Goal: Transaction & Acquisition: Purchase product/service

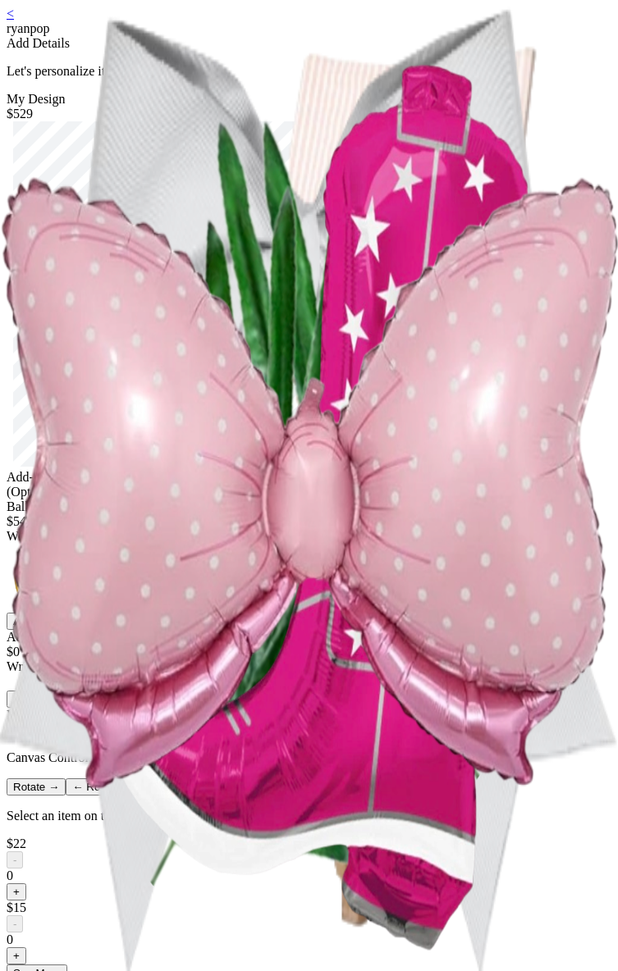
click at [486, 704] on div "< ryanpop Add Details Let's personalize it! My Design $529 Add-ons (Optional) B…" at bounding box center [309, 800] width 605 height 1587
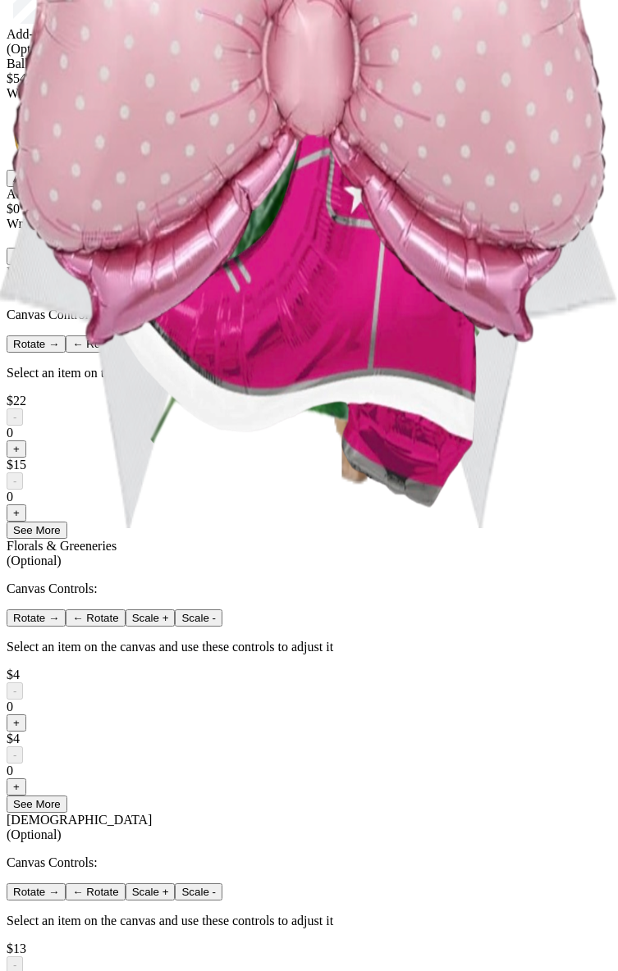
scroll to position [459, 0]
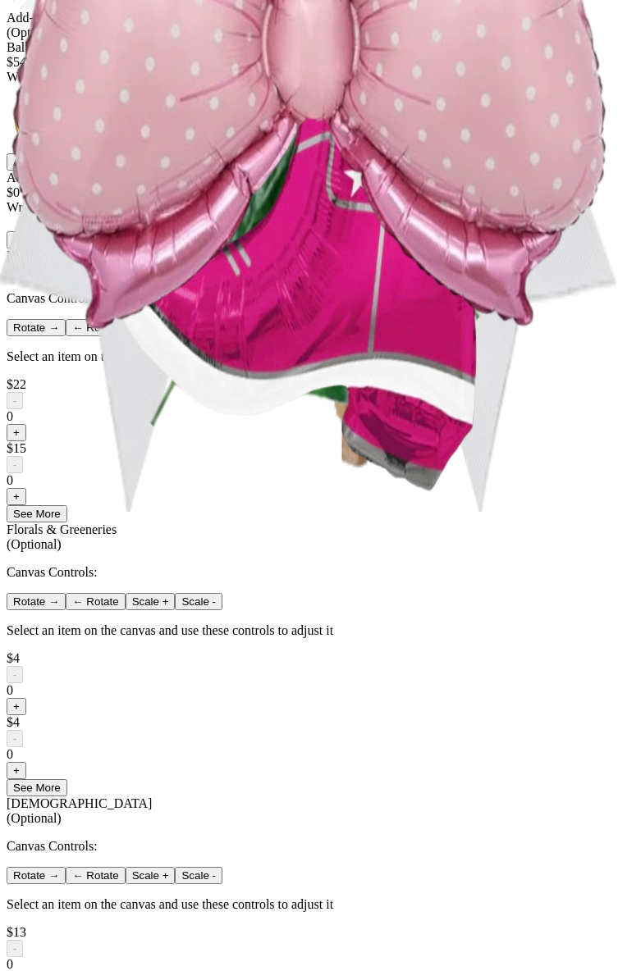
click at [26, 441] on button "+" at bounding box center [17, 432] width 20 height 17
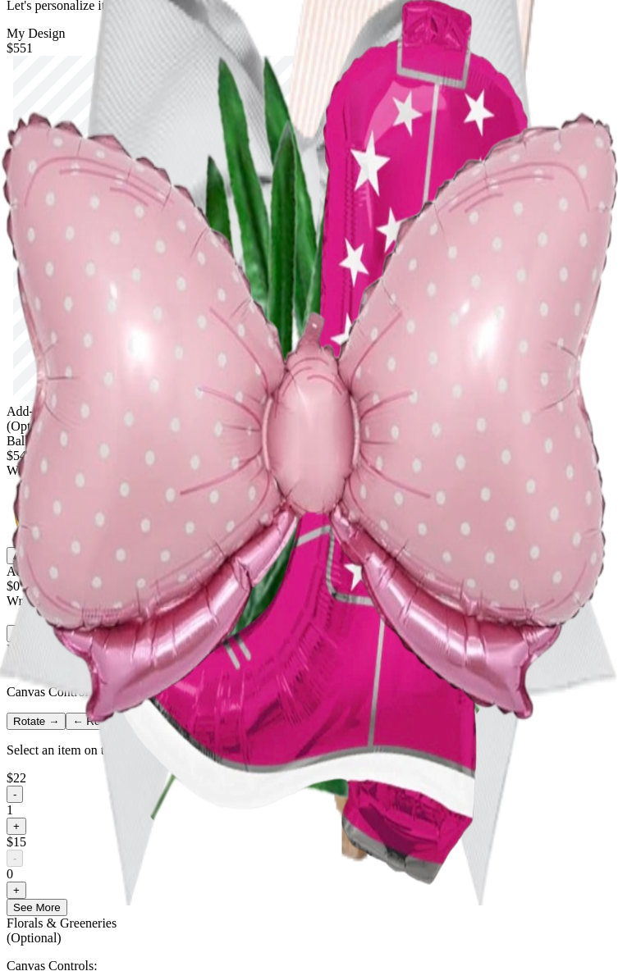
scroll to position [33, 0]
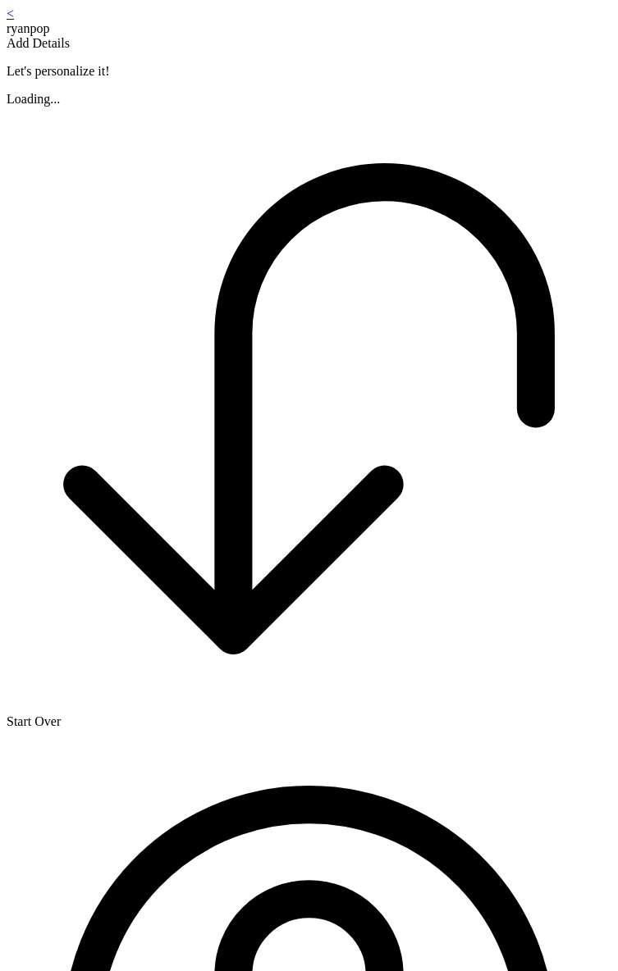
scroll to position [33, 0]
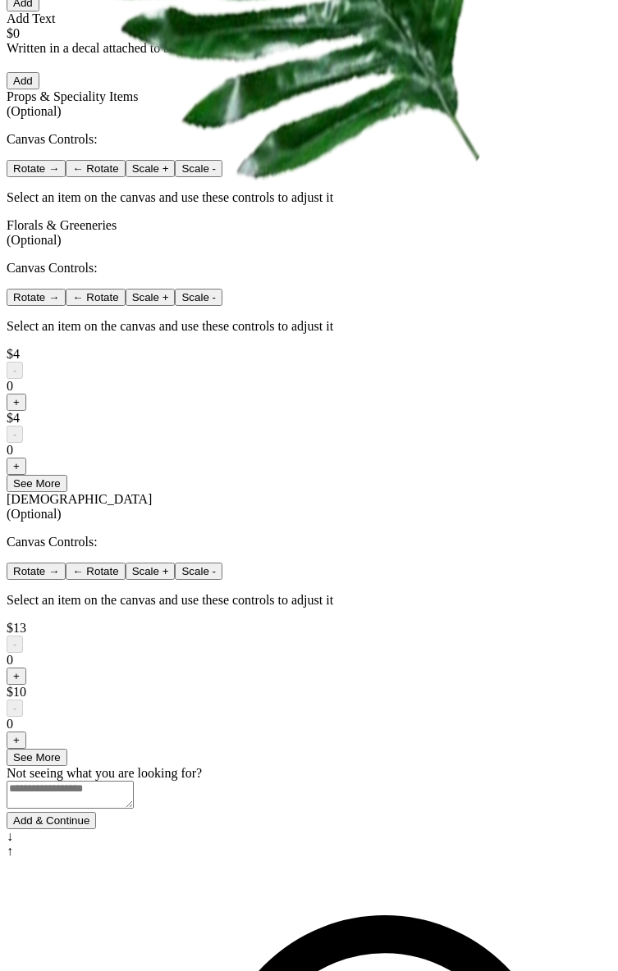
scroll to position [651, 0]
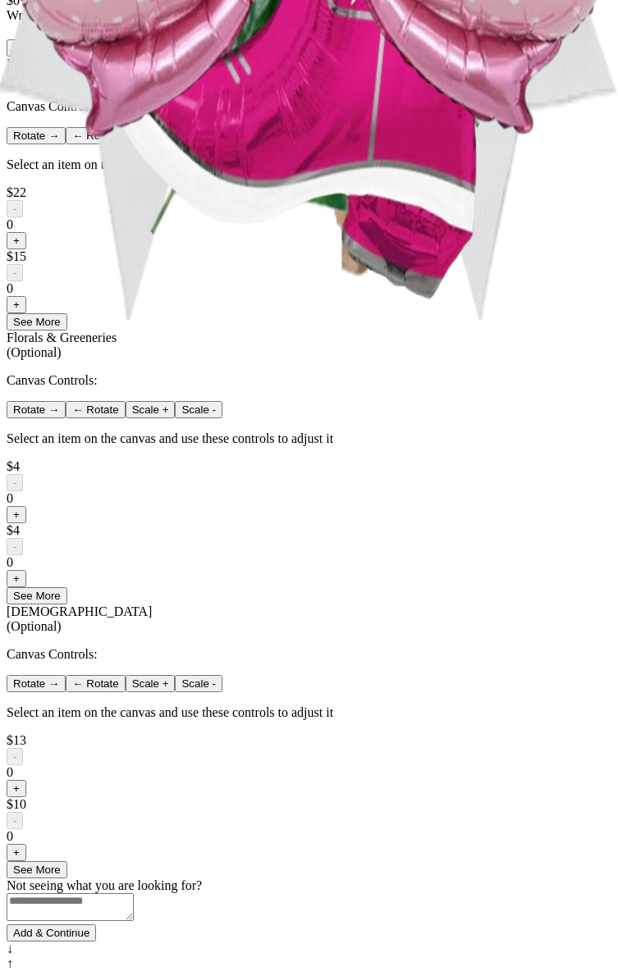
click at [491, 213] on div "< ryanpop Add Details Let's personalize it! My Design $529 Add-ons (Optional) B…" at bounding box center [309, 163] width 605 height 1616
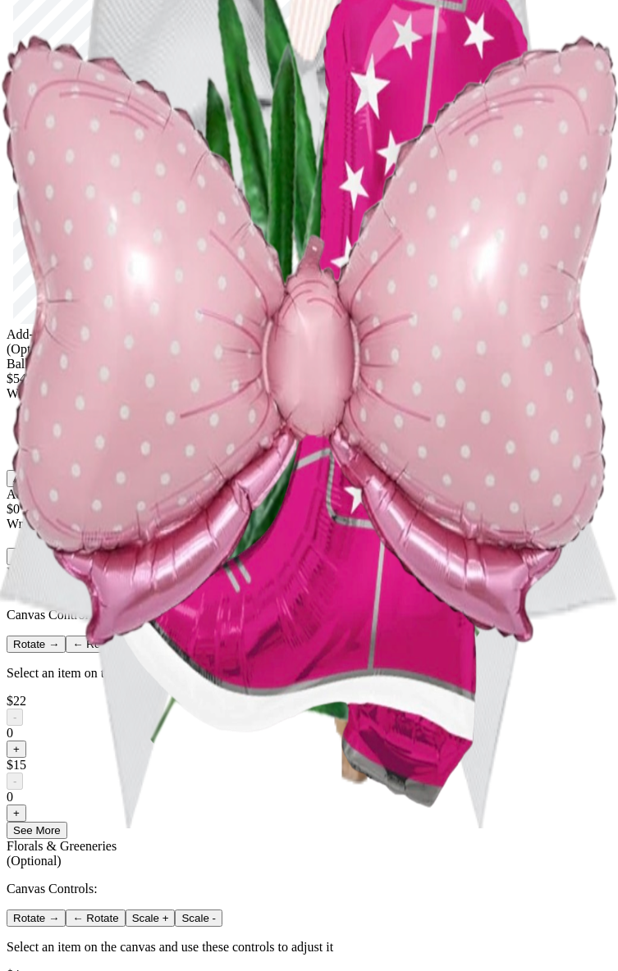
scroll to position [94, 0]
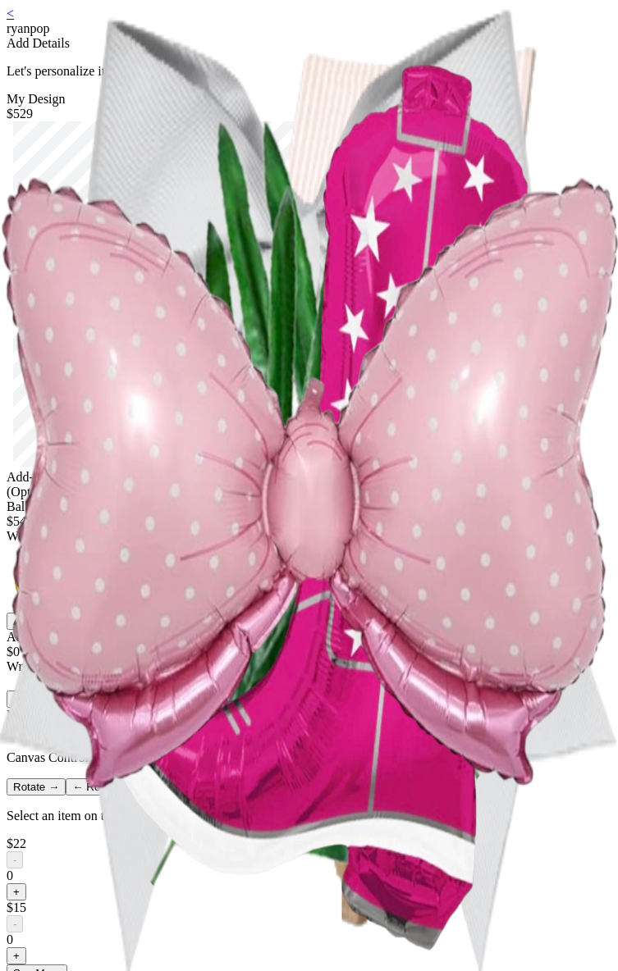
click at [14, 21] on link "<" at bounding box center [10, 14] width 7 height 14
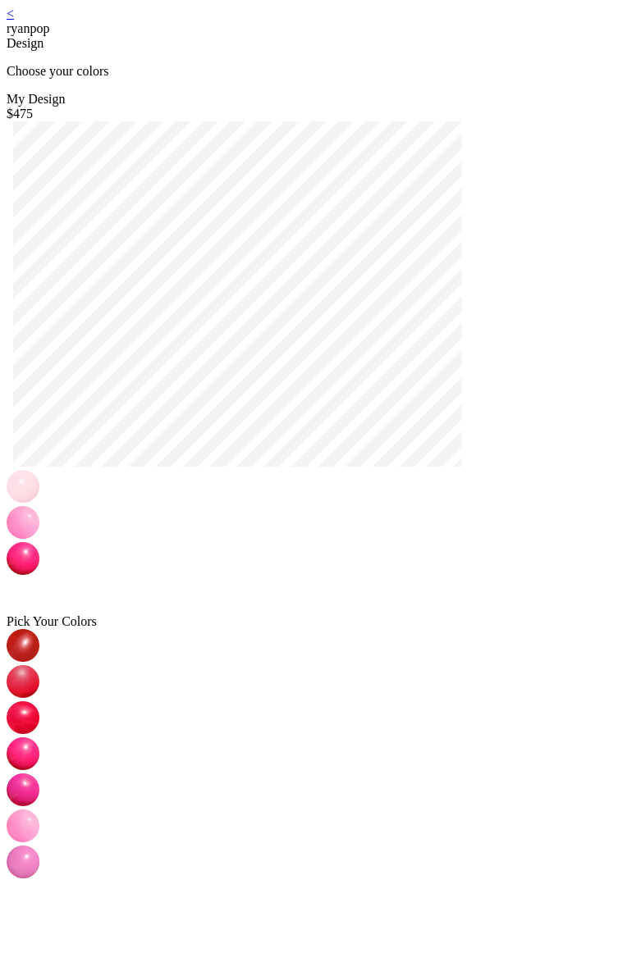
click at [14, 21] on link "<" at bounding box center [10, 14] width 7 height 14
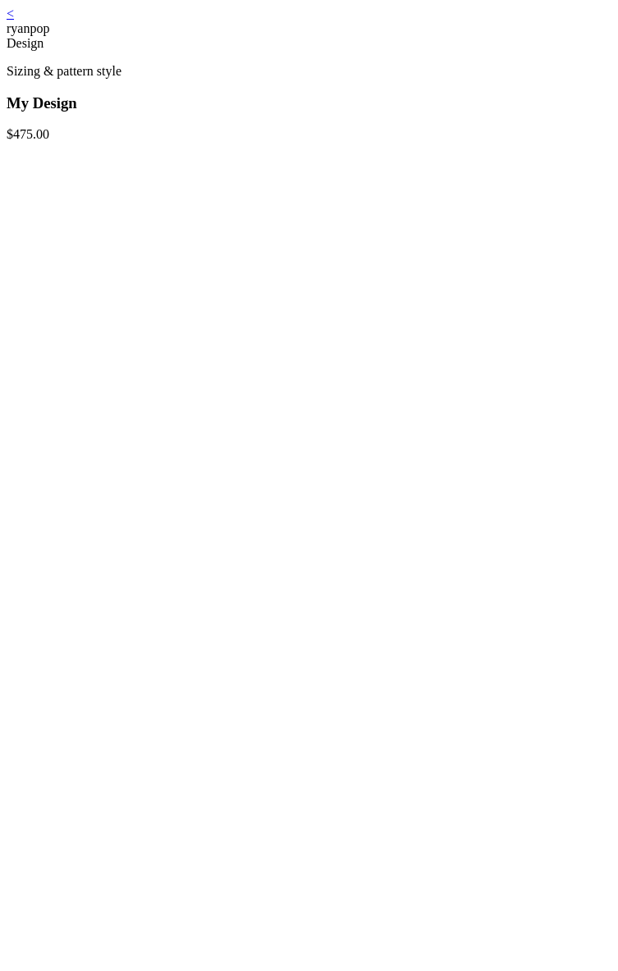
click at [14, 21] on link "<" at bounding box center [10, 14] width 7 height 14
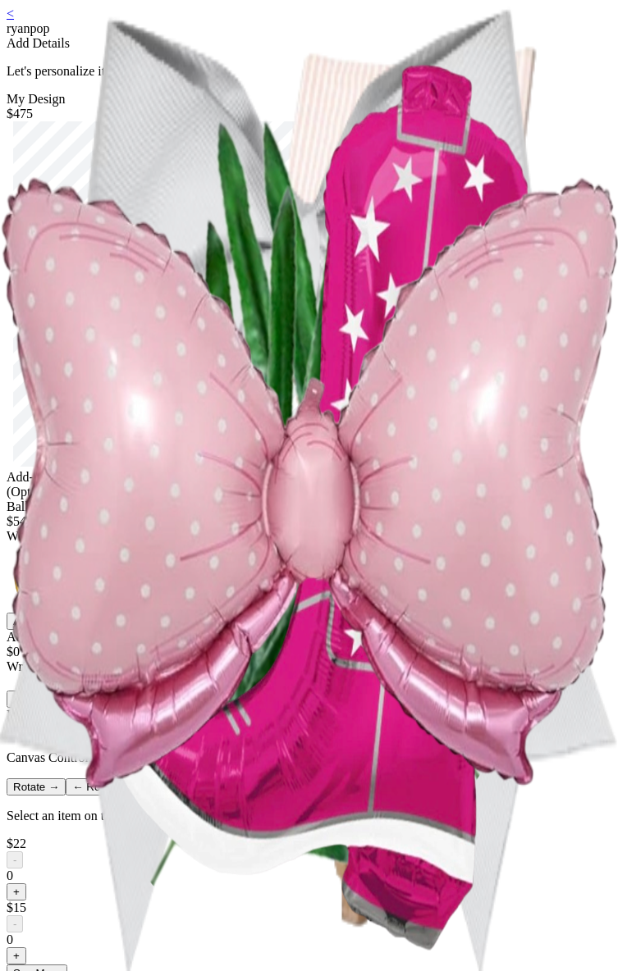
click at [39, 630] on button "Add" at bounding box center [23, 621] width 33 height 17
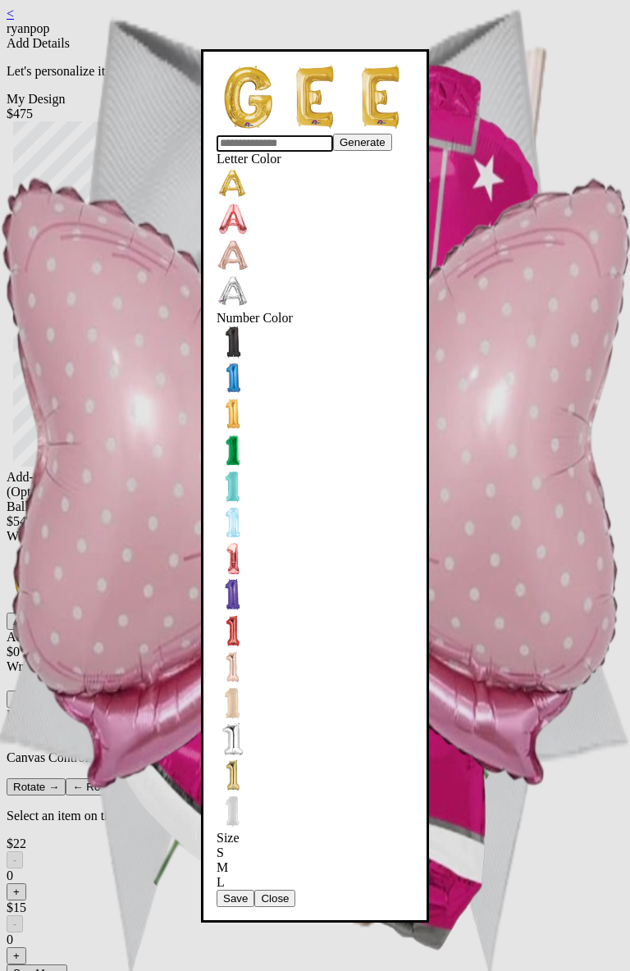
click at [254, 890] on button "Save" at bounding box center [236, 898] width 38 height 17
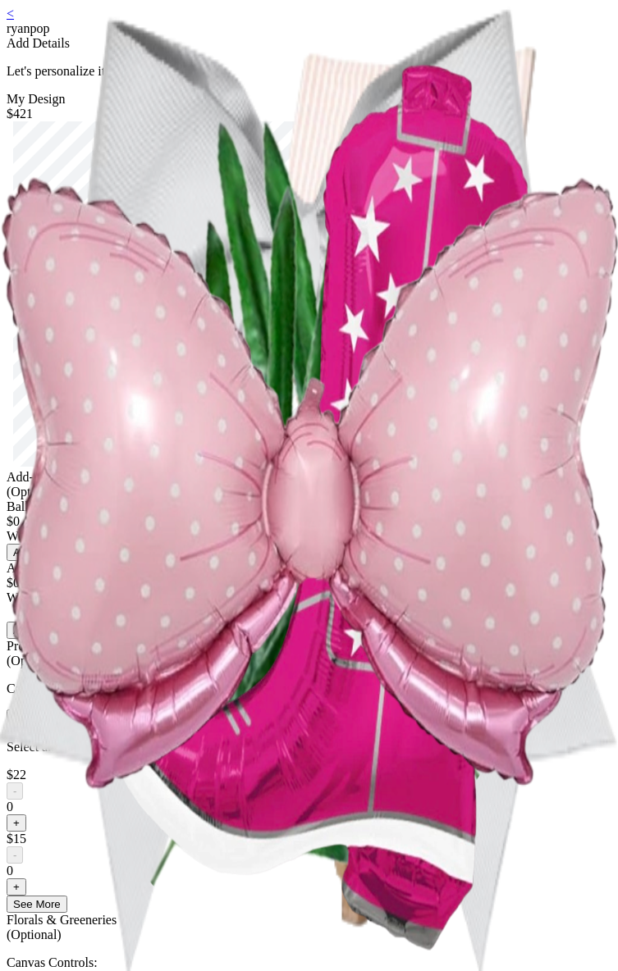
click at [39, 561] on button "Add" at bounding box center [23, 552] width 33 height 17
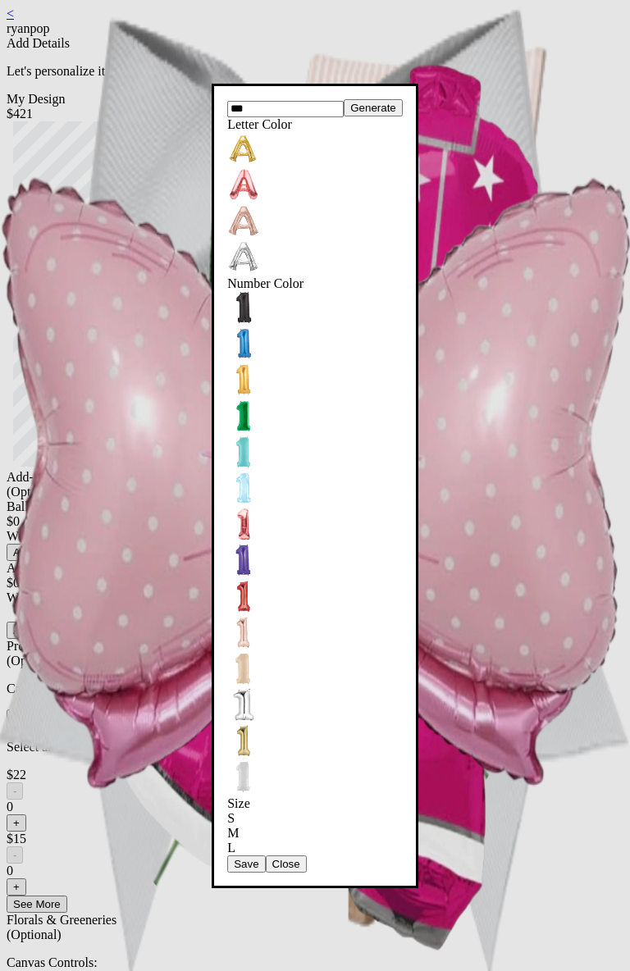
click at [235, 856] on button "Save" at bounding box center [246, 864] width 38 height 17
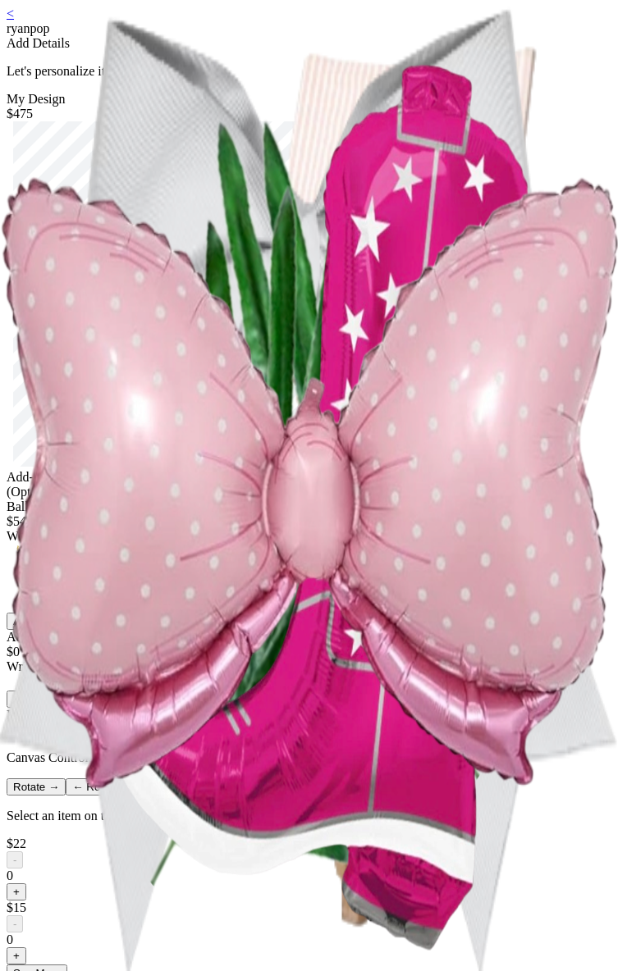
click at [39, 630] on button "Add" at bounding box center [23, 621] width 33 height 17
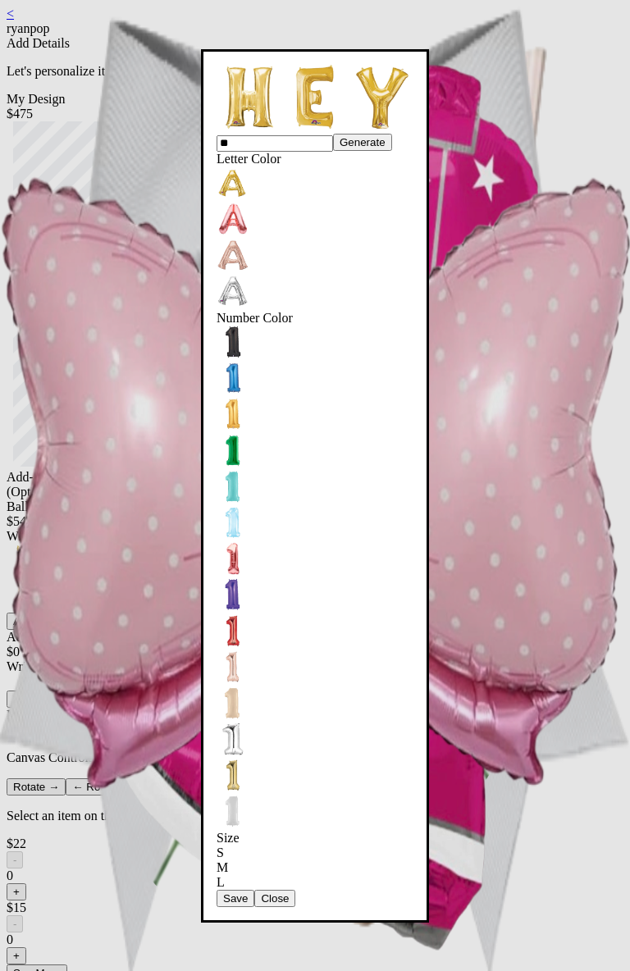
type input "*"
click at [254, 890] on button "Save" at bounding box center [236, 898] width 38 height 17
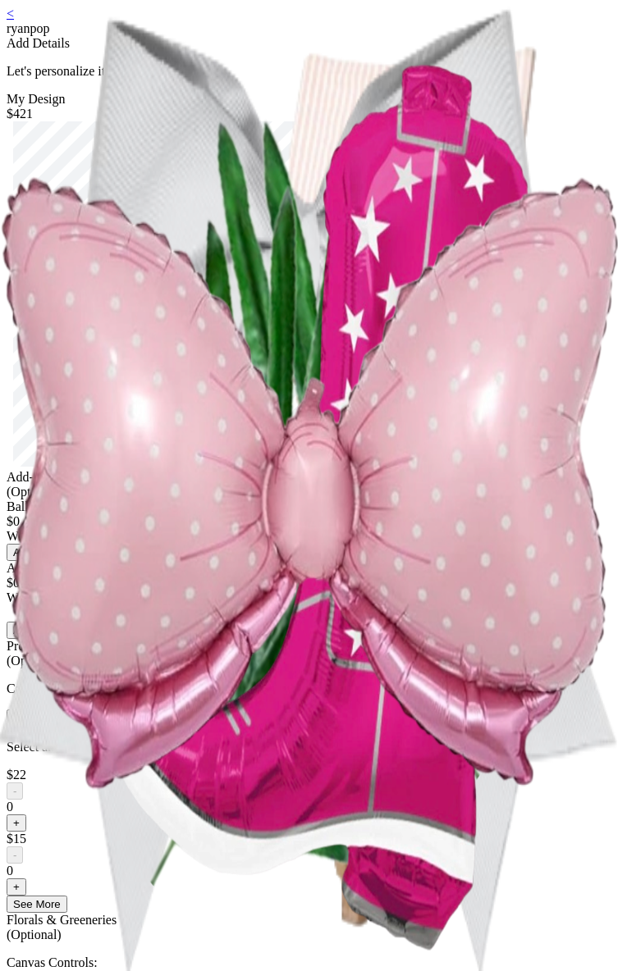
click at [14, 21] on link "<" at bounding box center [10, 14] width 7 height 14
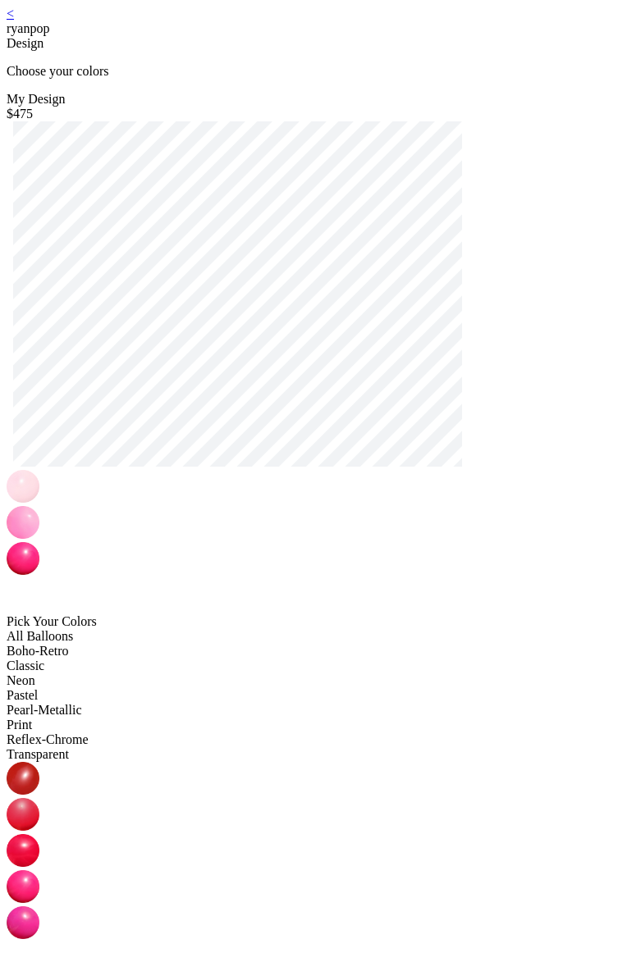
click at [14, 21] on link "<" at bounding box center [10, 14] width 7 height 14
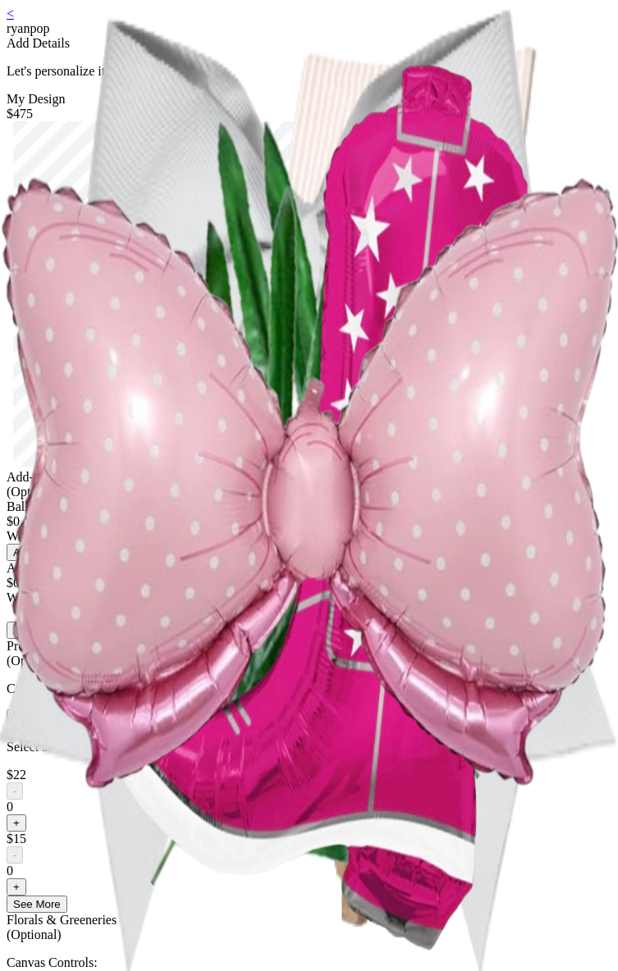
click at [348, 720] on div "Add-ons (Optional) Balloon Letters & Numbers $0 Written in foil balloons Genera…" at bounding box center [309, 988] width 605 height 1037
click at [39, 561] on button "Add" at bounding box center [23, 552] width 33 height 17
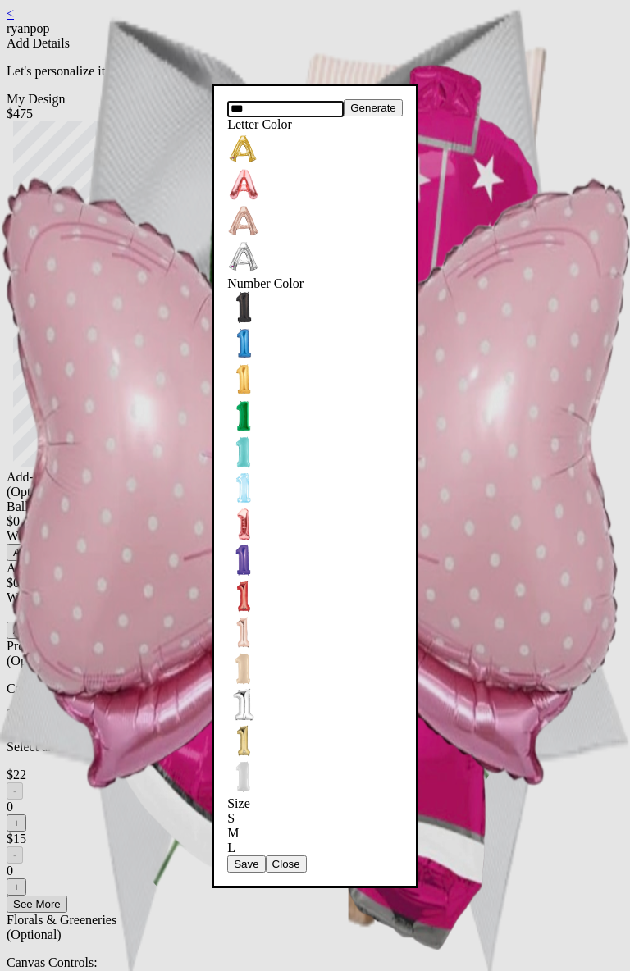
type input "***"
click at [265, 856] on button "Save" at bounding box center [246, 864] width 38 height 17
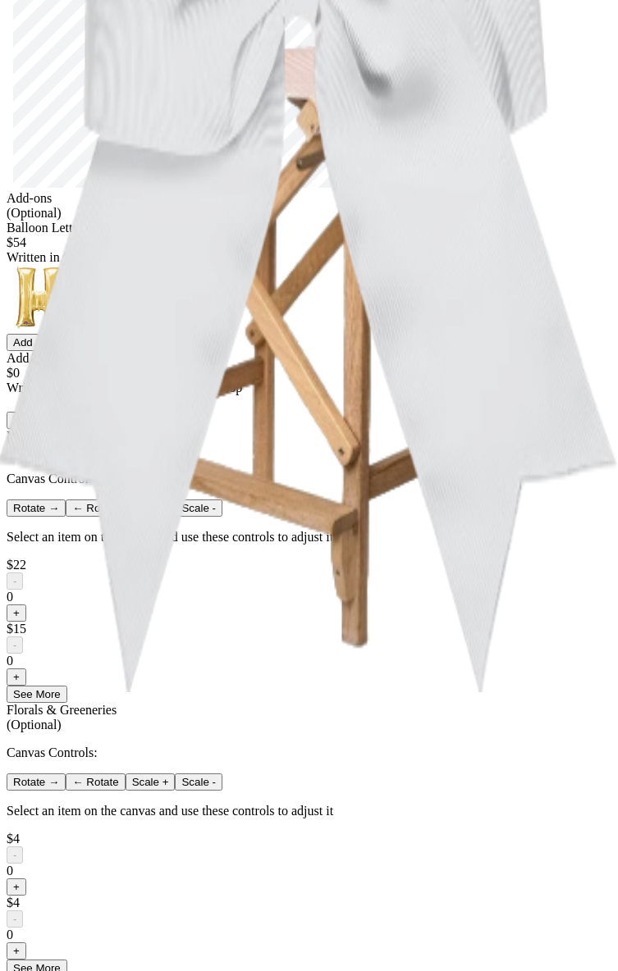
scroll to position [295, 0]
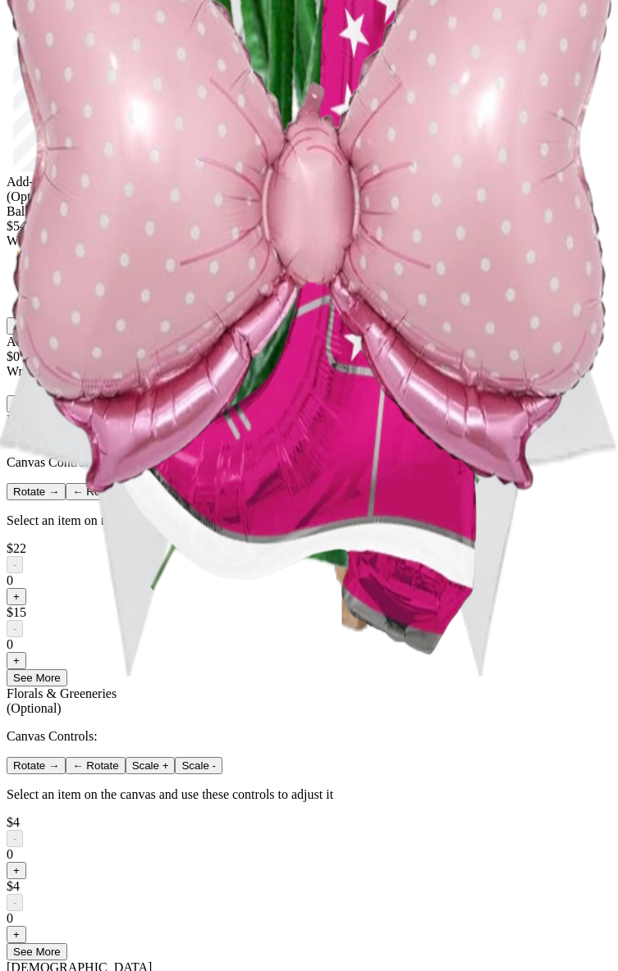
click at [26, 606] on button "+" at bounding box center [17, 596] width 20 height 17
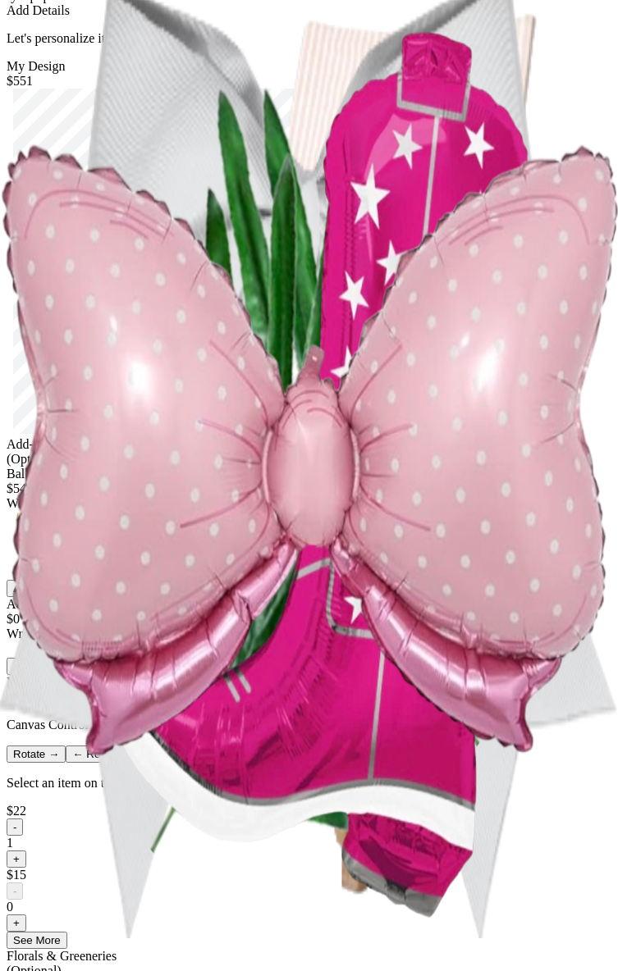
scroll to position [0, 0]
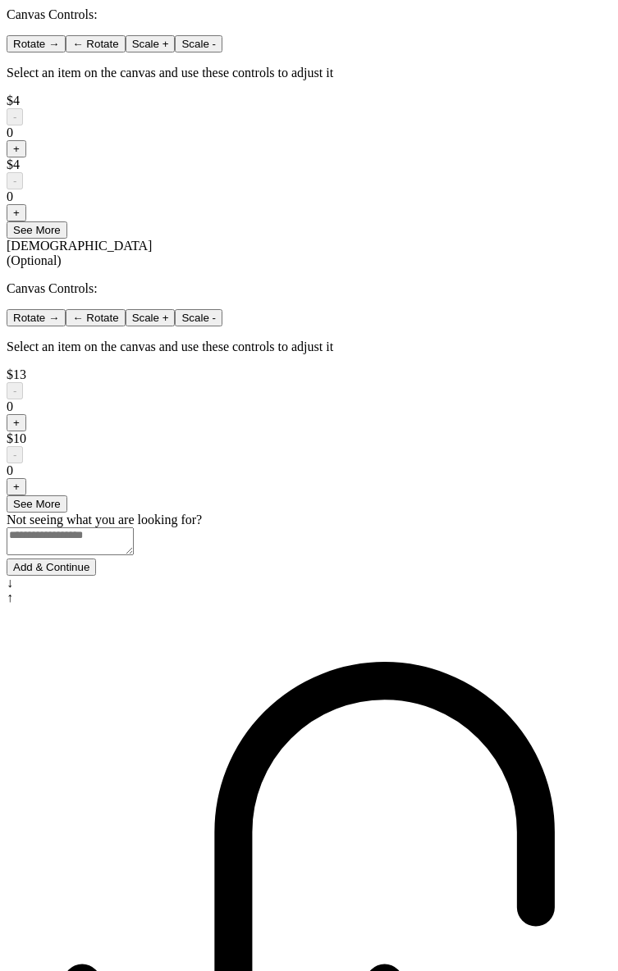
scroll to position [1039, 0]
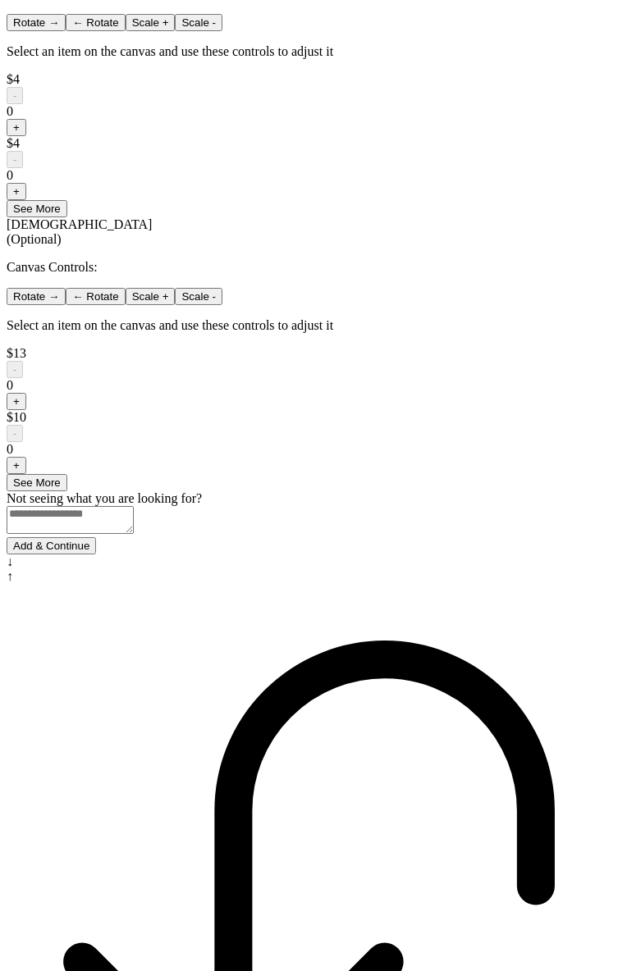
click at [96, 555] on button "Add & Continue" at bounding box center [51, 545] width 89 height 17
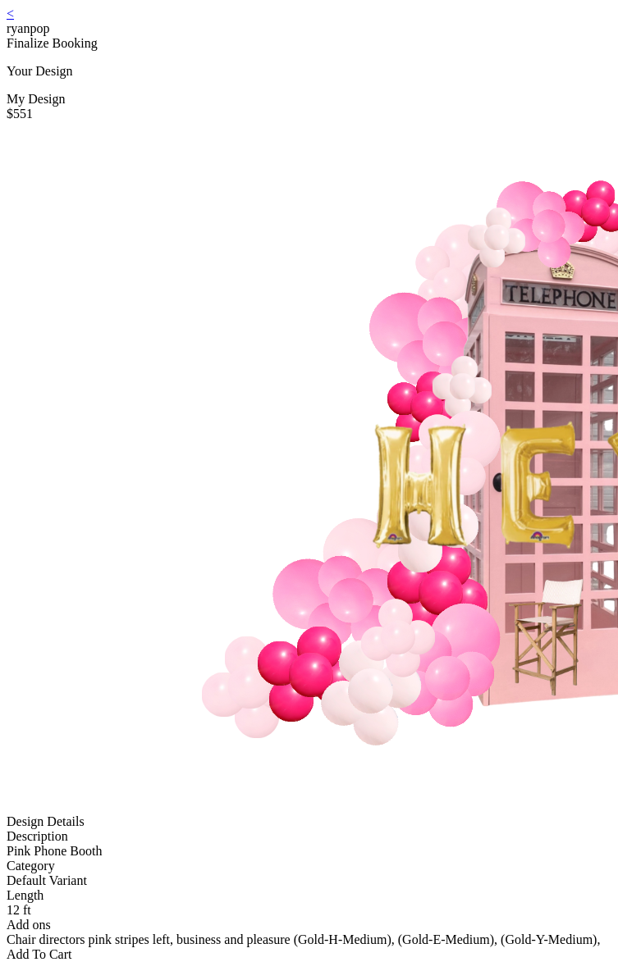
click at [56, 10] on div "< ryanpop Finalize Booking Your Design My Design $551 Design Details Descriptio…" at bounding box center [309, 485] width 605 height 956
click at [14, 21] on link "<" at bounding box center [10, 14] width 7 height 14
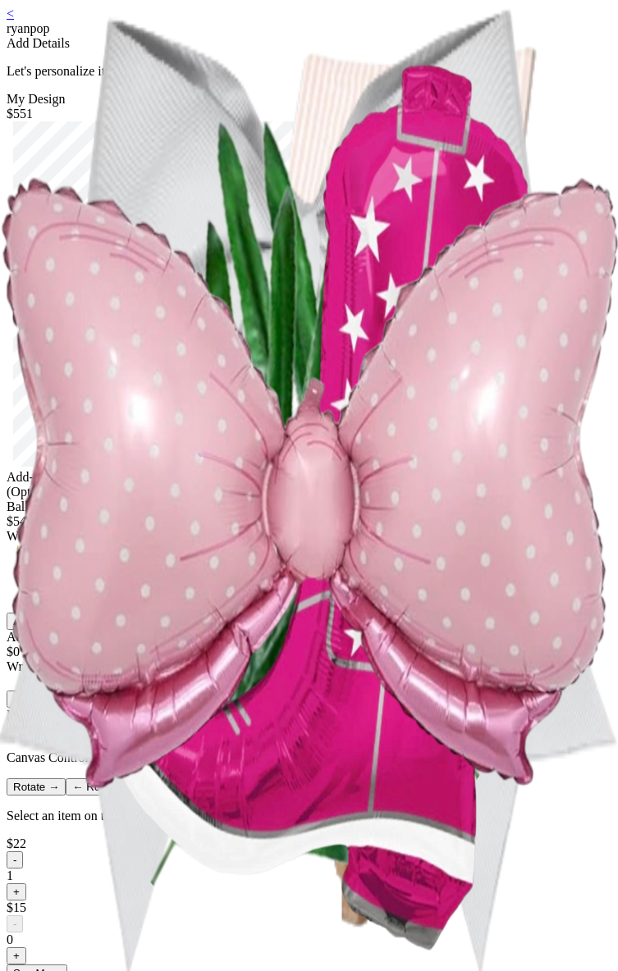
click at [39, 630] on button "Add" at bounding box center [23, 621] width 33 height 17
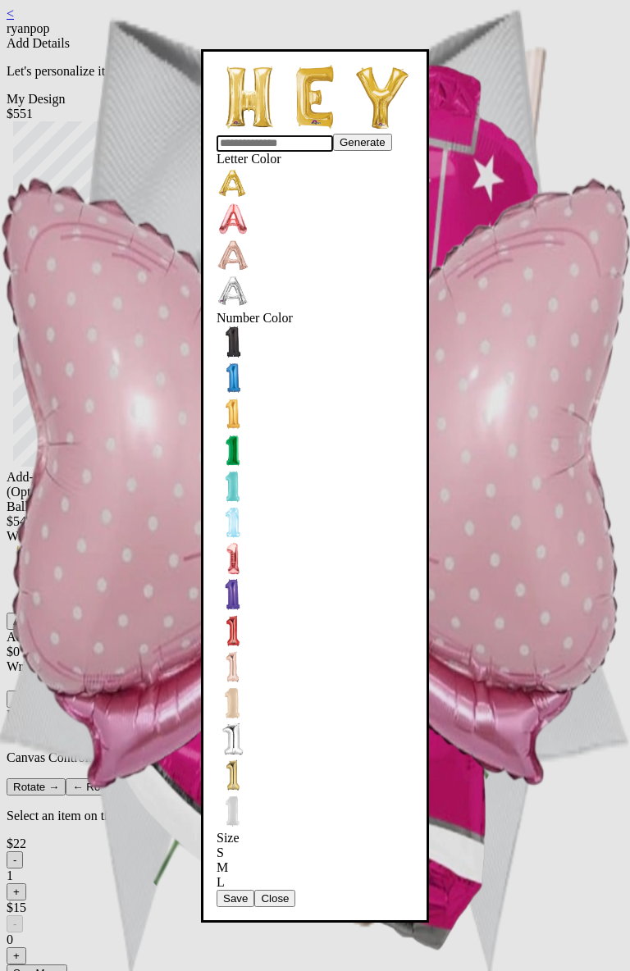
click at [333, 152] on input "text" at bounding box center [275, 143] width 117 height 16
type input "**"
click at [254, 890] on button "Save" at bounding box center [236, 898] width 38 height 17
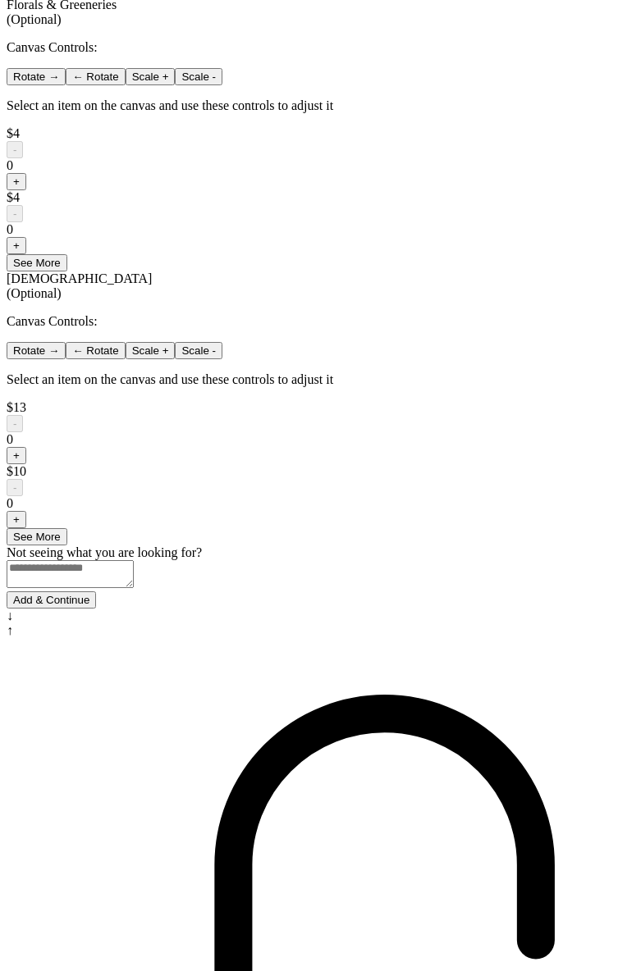
scroll to position [1039, 0]
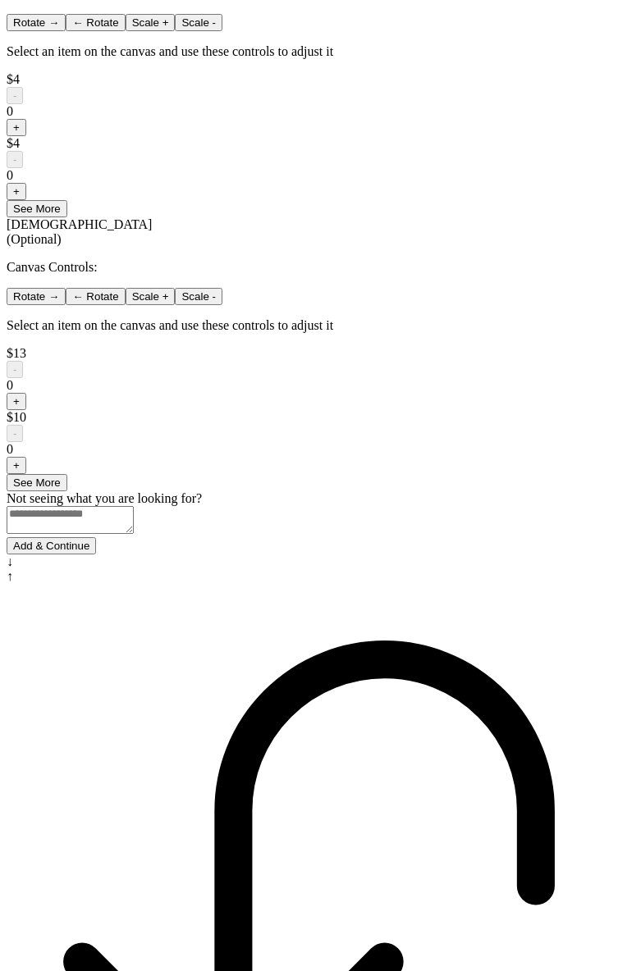
click at [96, 555] on button "Add & Continue" at bounding box center [51, 545] width 89 height 17
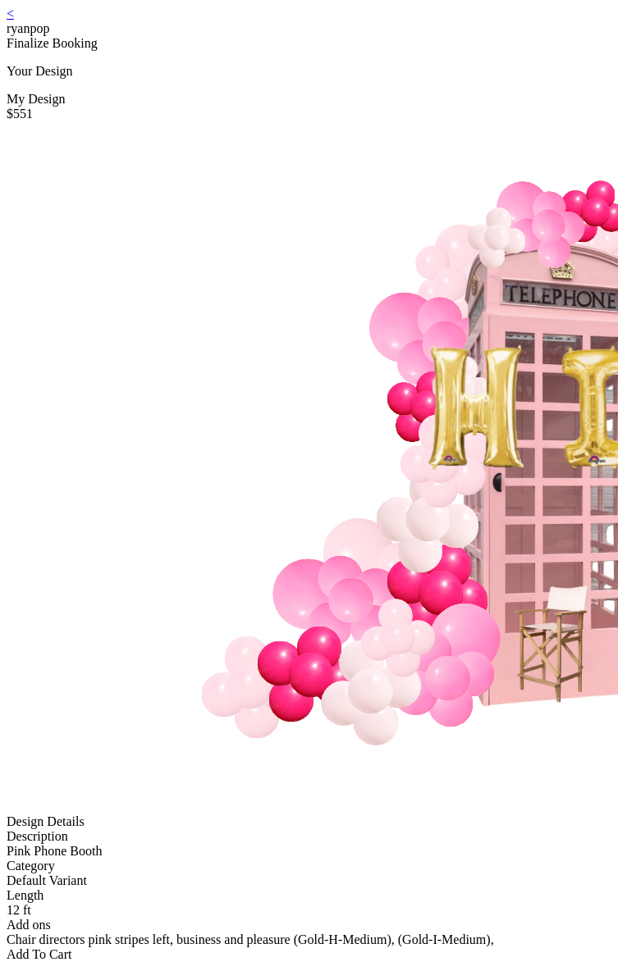
click at [85, 7] on div "< ryanpop Finalize Booking Your Design My Design $551 Design Details Descriptio…" at bounding box center [309, 485] width 605 height 956
click at [64, 28] on div "< ryanpop" at bounding box center [309, 22] width 605 height 30
click at [14, 21] on link "<" at bounding box center [10, 14] width 7 height 14
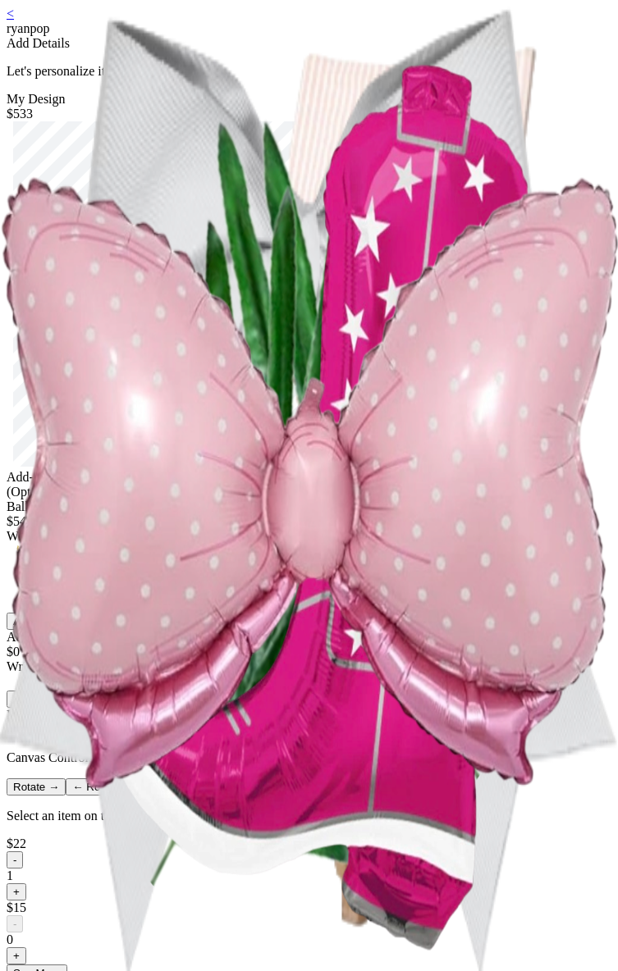
click at [39, 630] on button "Add" at bounding box center [23, 621] width 33 height 17
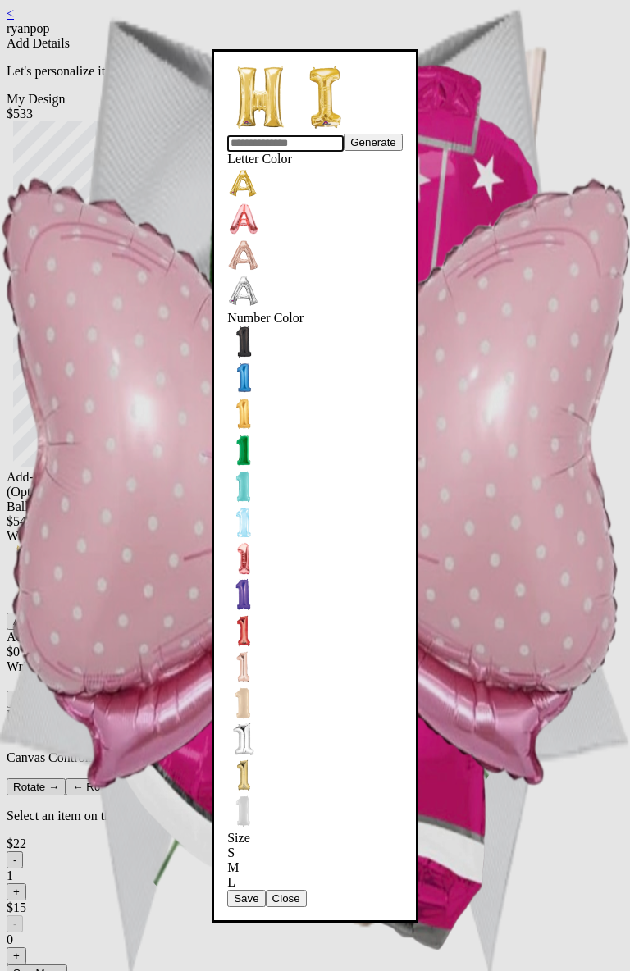
click at [265, 890] on button "Save" at bounding box center [246, 898] width 38 height 17
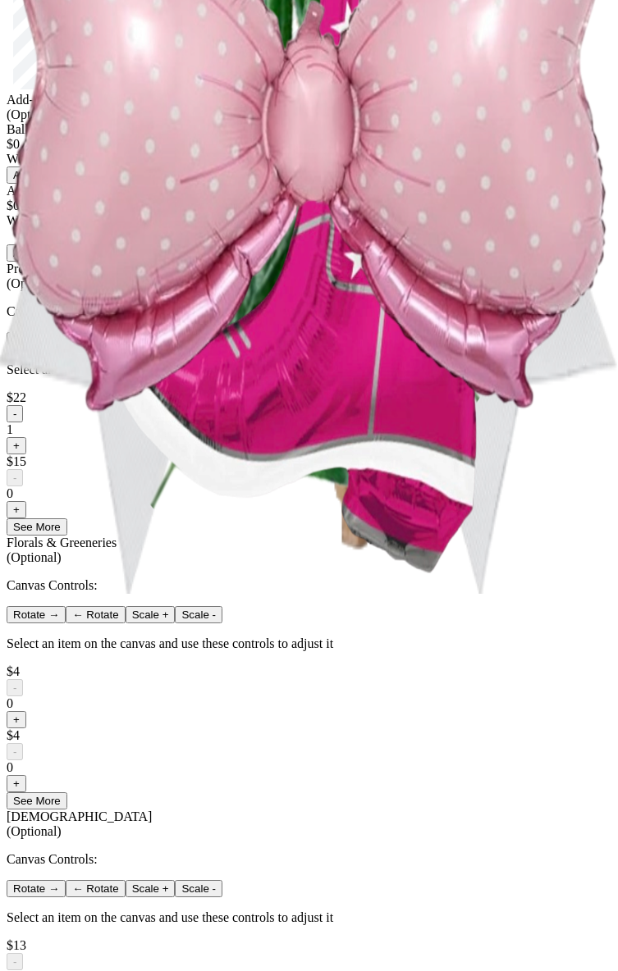
scroll to position [394, 0]
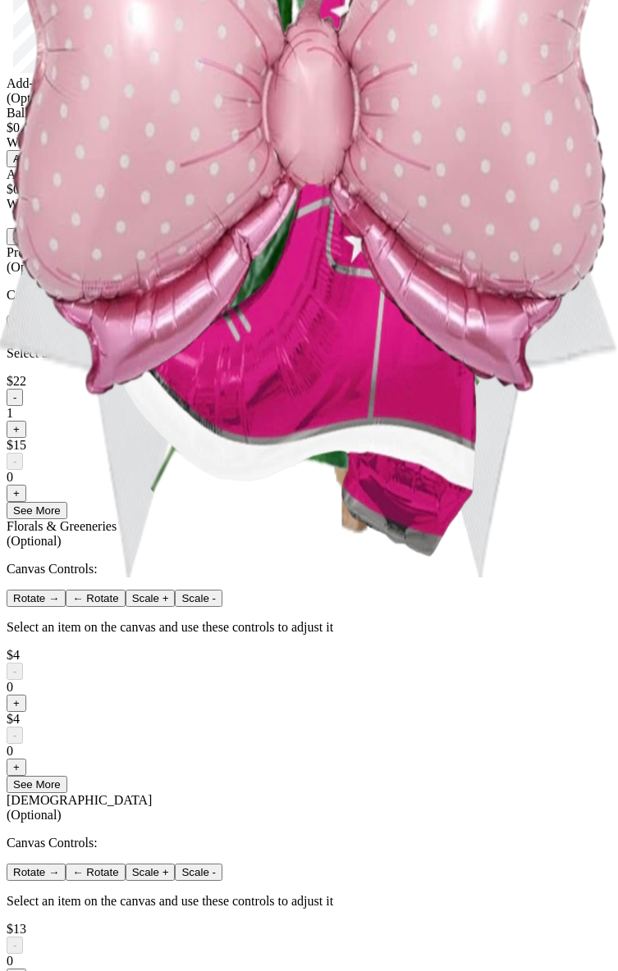
click at [23, 406] on button "-" at bounding box center [15, 397] width 16 height 17
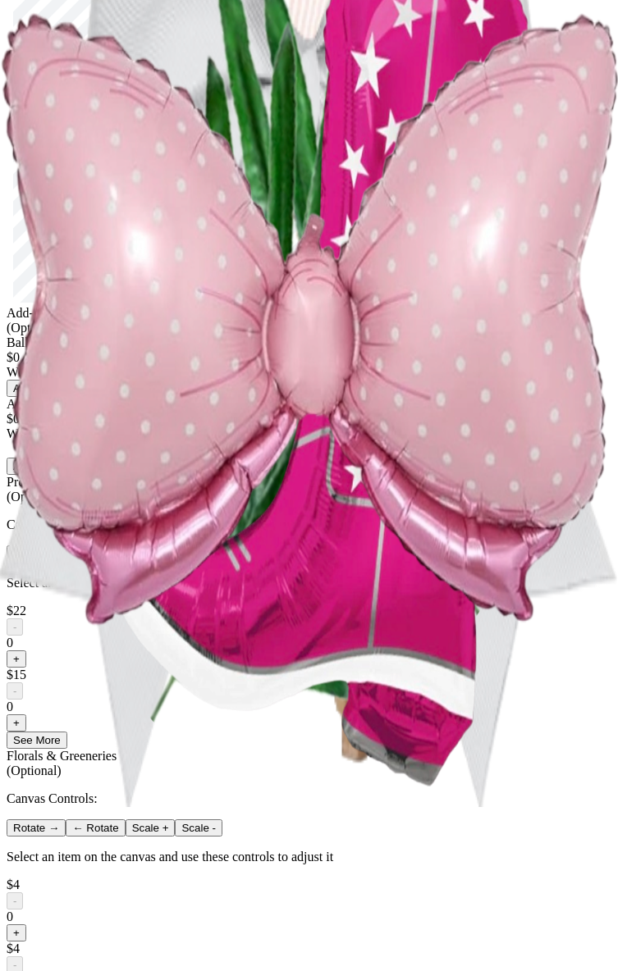
scroll to position [279, 0]
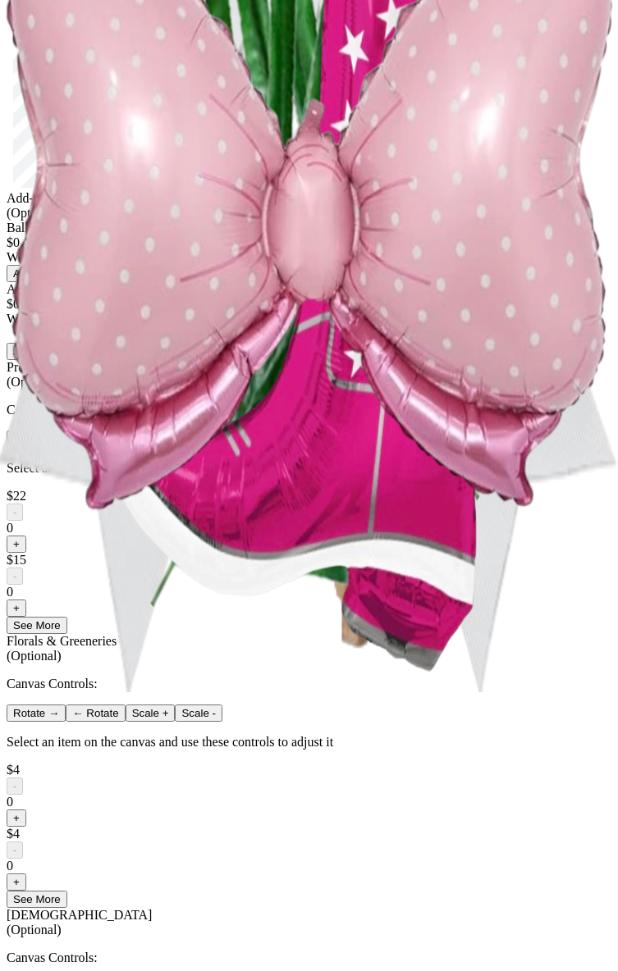
click at [257, 634] on div "Canvas Controls: Rotate → ← Rotate Scale + Scale - Select an item on the canvas…" at bounding box center [309, 518] width 605 height 231
click at [265, 504] on div at bounding box center [309, 504] width 605 height 0
click at [39, 282] on button "Add" at bounding box center [23, 273] width 33 height 17
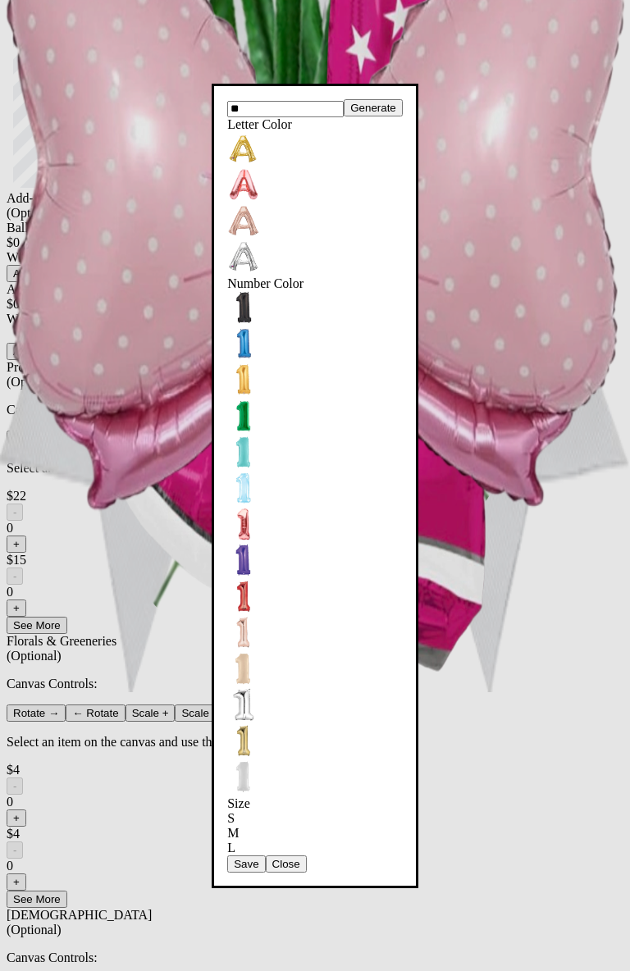
type input "**"
click at [265, 856] on button "Save" at bounding box center [246, 864] width 38 height 17
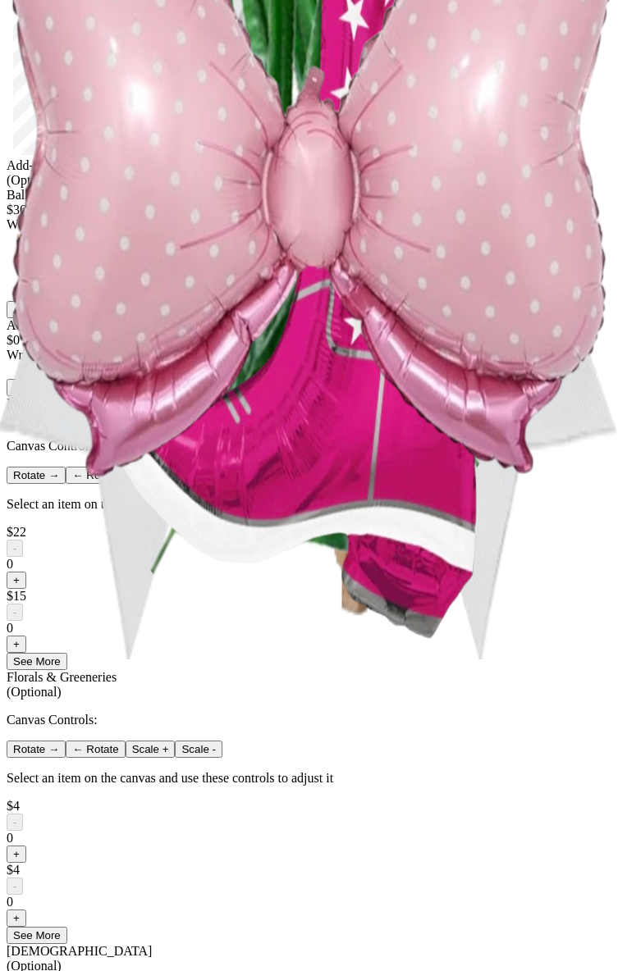
scroll to position [328, 0]
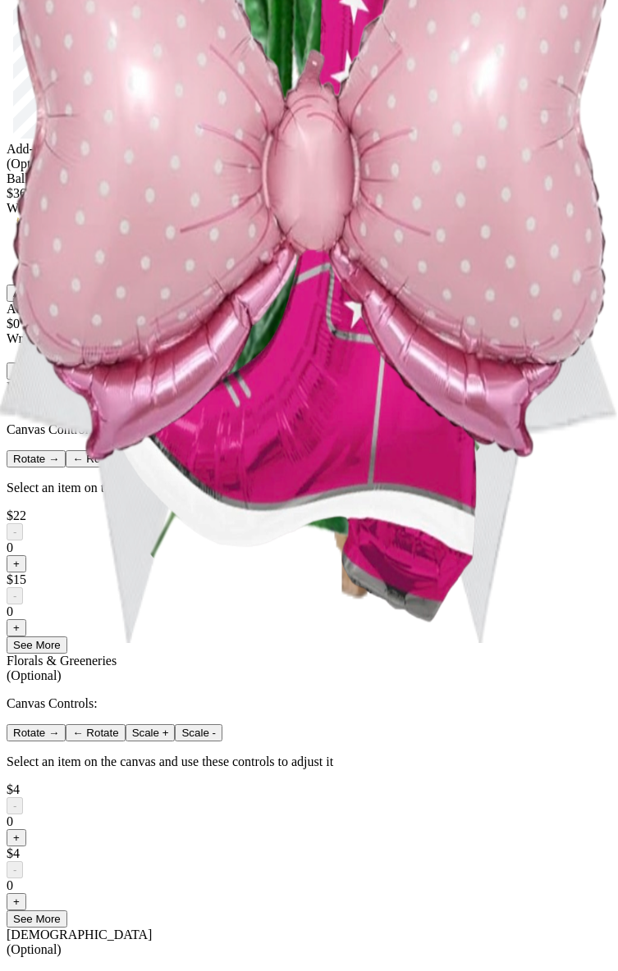
click at [26, 573] on button "+" at bounding box center [17, 563] width 20 height 17
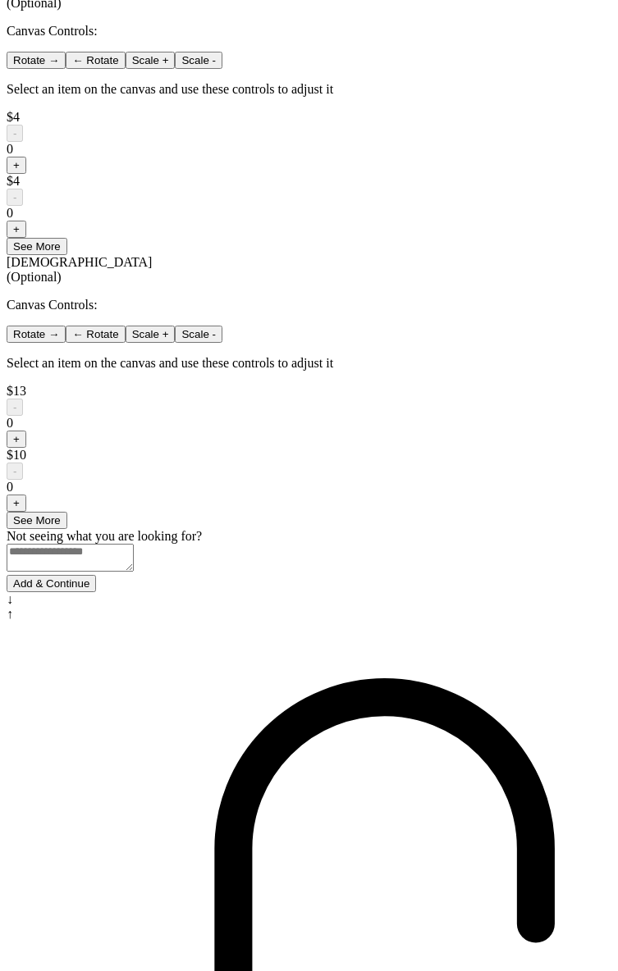
scroll to position [1039, 0]
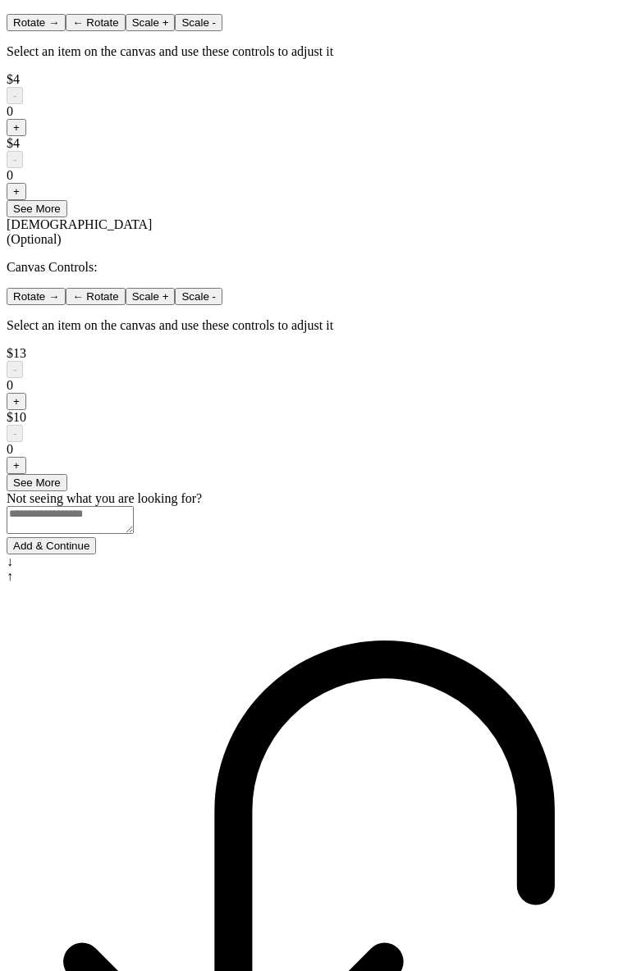
click at [96, 555] on button "Add & Continue" at bounding box center [51, 545] width 89 height 17
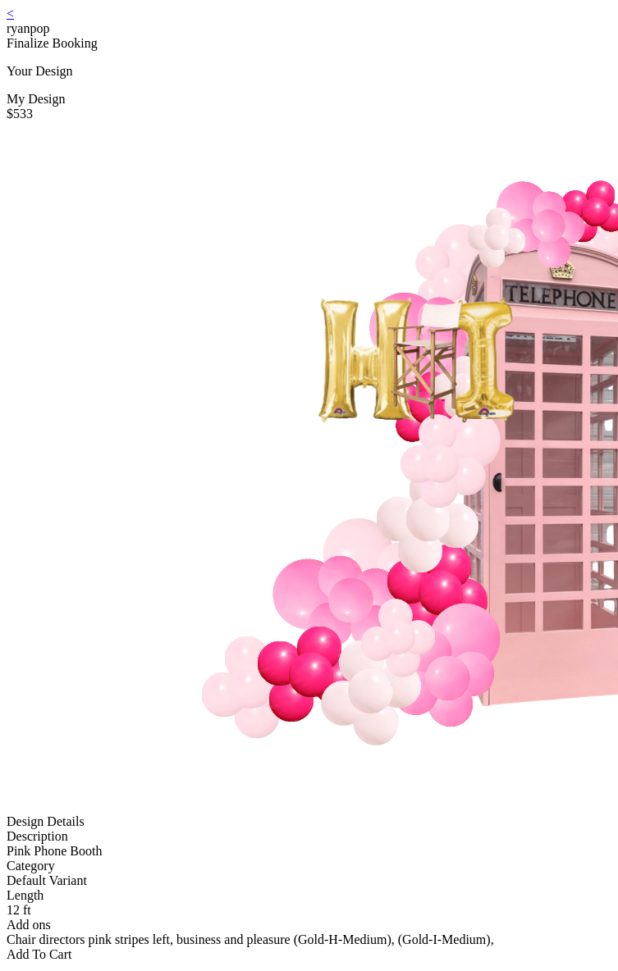
click at [57, 7] on div "< ryanpop Finalize Booking Your Design My Design $533 Design Details Descriptio…" at bounding box center [309, 485] width 605 height 956
click at [14, 21] on link "<" at bounding box center [10, 14] width 7 height 14
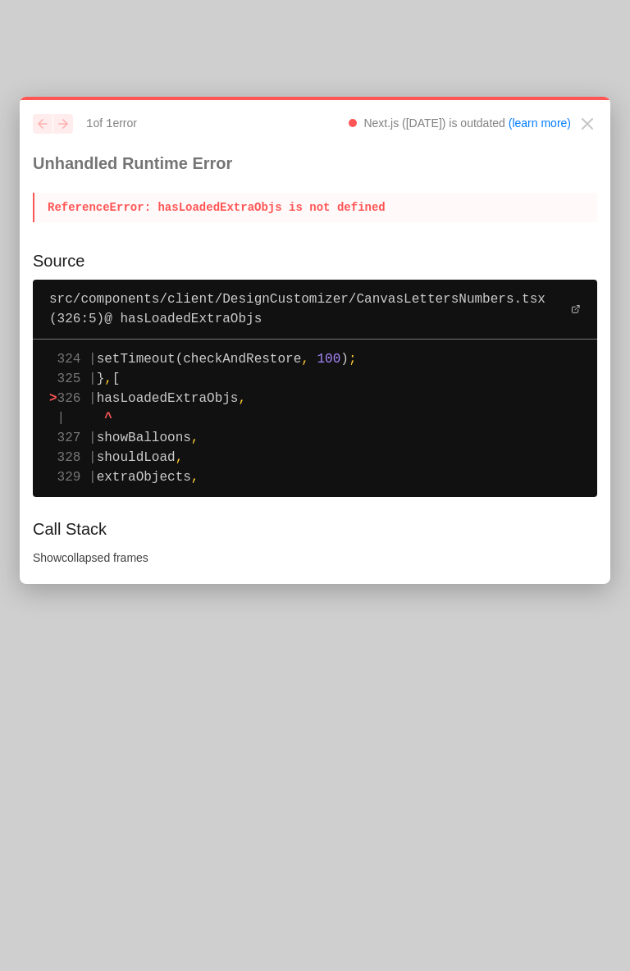
click at [194, 203] on p "ReferenceError : hasLoadedExtraObjs is not defined" at bounding box center [315, 208] width 564 height 30
